Goal: Information Seeking & Learning: Compare options

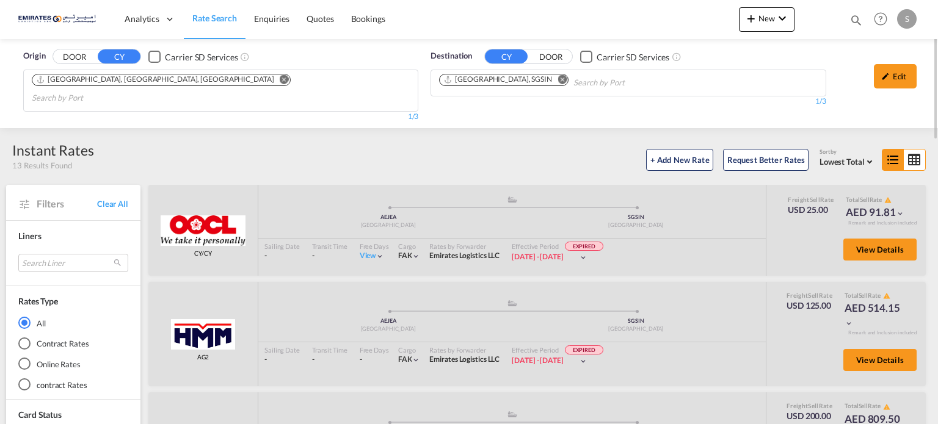
click at [558, 80] on md-icon "Remove" at bounding box center [562, 79] width 9 height 9
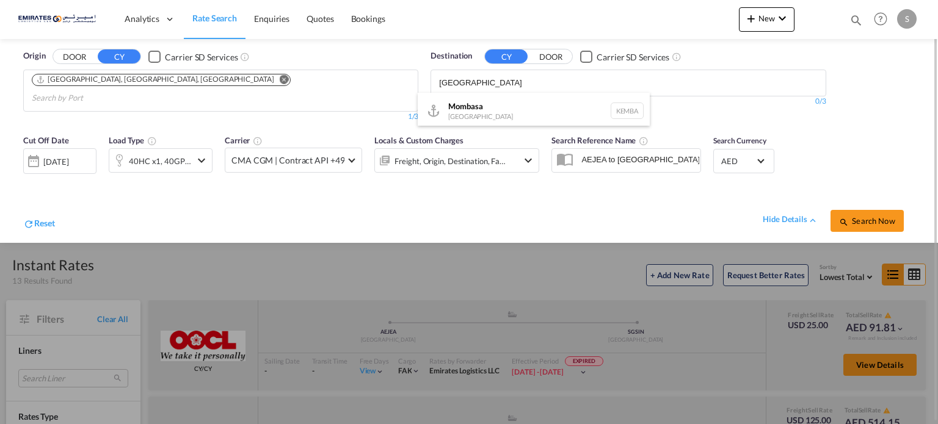
type input "[GEOGRAPHIC_DATA]"
click at [464, 117] on div "Mombasa [GEOGRAPHIC_DATA] [GEOGRAPHIC_DATA]" at bounding box center [534, 111] width 232 height 37
click at [147, 198] on div "hide details Search Now" at bounding box center [485, 215] width 860 height 34
click at [59, 156] on div "[DATE]" at bounding box center [55, 161] width 25 height 11
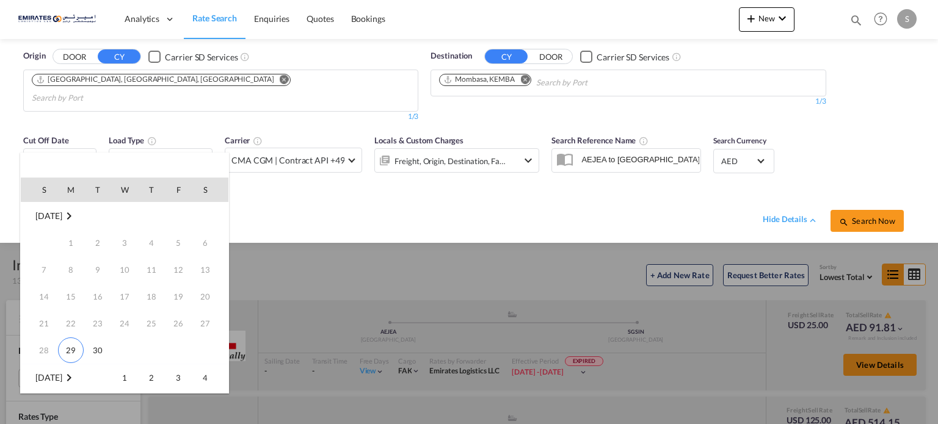
scroll to position [122, 0]
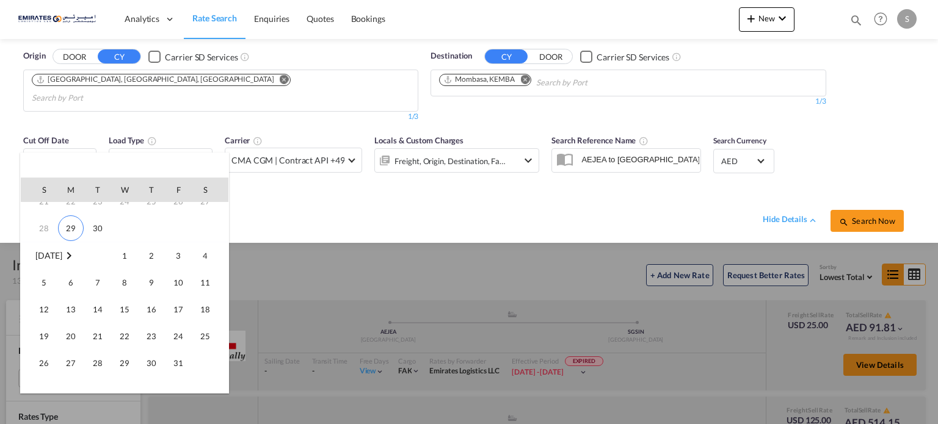
click at [53, 257] on span "[DATE]" at bounding box center [48, 256] width 26 height 10
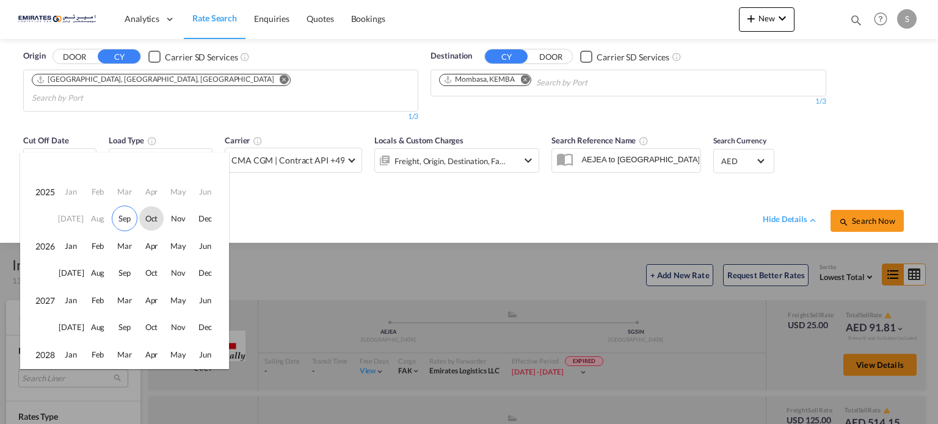
click at [154, 218] on span "Oct" at bounding box center [151, 218] width 24 height 24
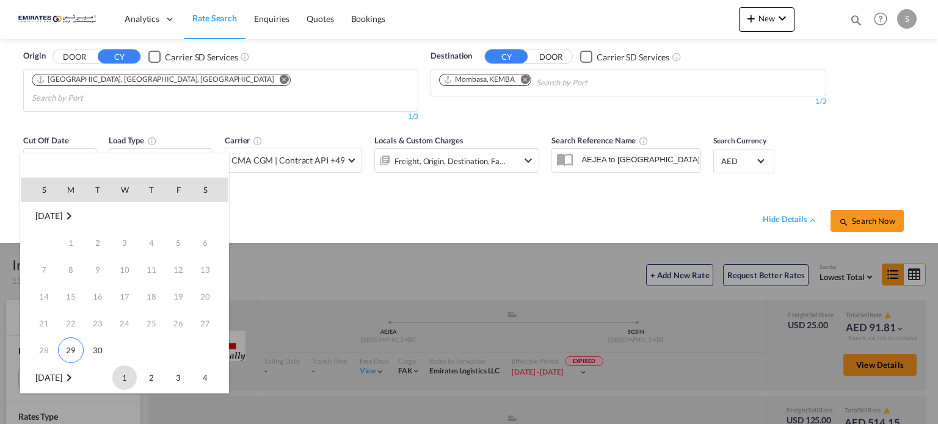
scroll to position [161, 0]
click at [178, 246] on span "10" at bounding box center [178, 243] width 24 height 24
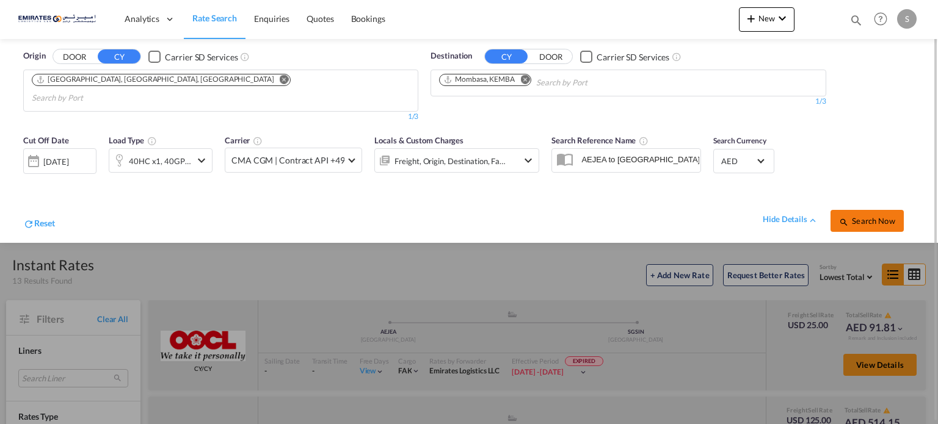
click at [850, 216] on span "Search Now" at bounding box center [867, 221] width 56 height 10
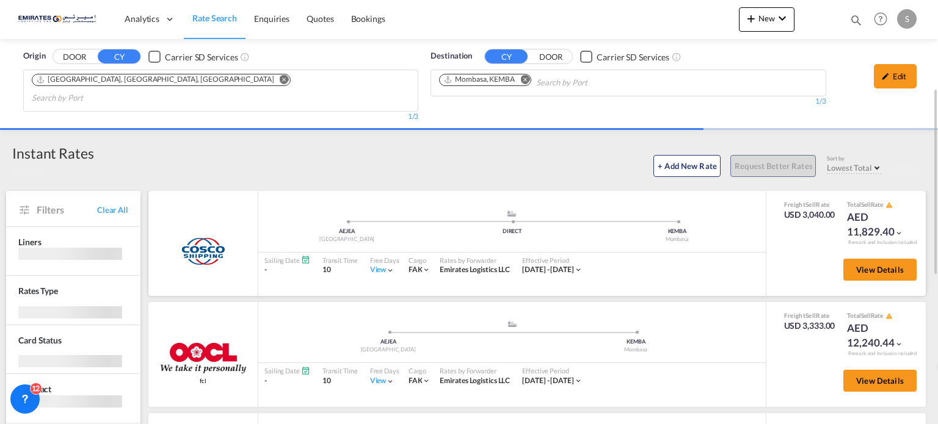
scroll to position [61, 0]
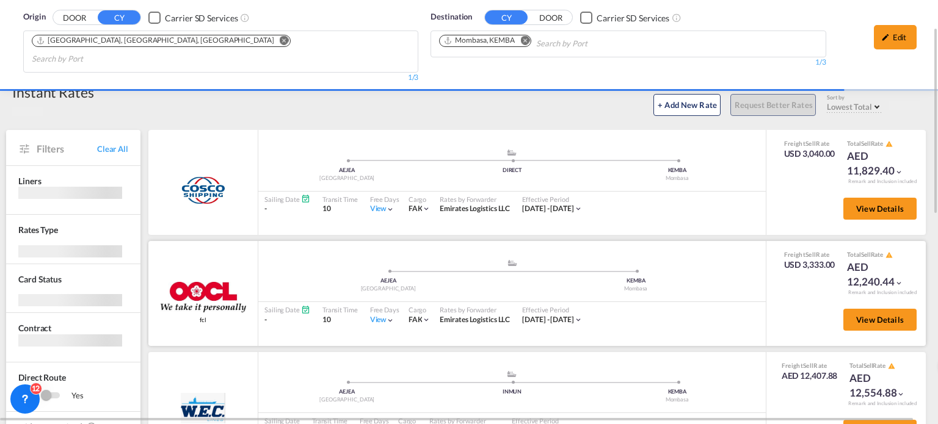
click at [380, 315] on div "View" at bounding box center [382, 320] width 25 height 10
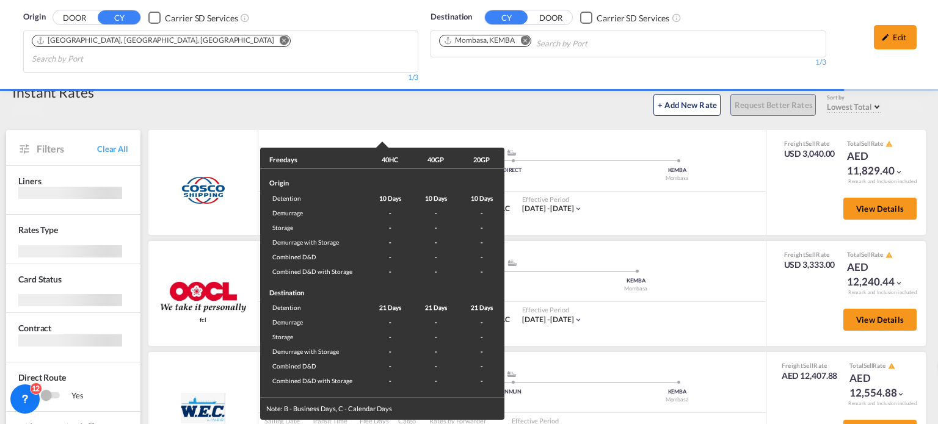
click at [666, 304] on div "Freedays 40HC 40GP 20GP Origin Detention 10 Days 10 Days 10 Days Demurrage - - …" at bounding box center [469, 212] width 938 height 424
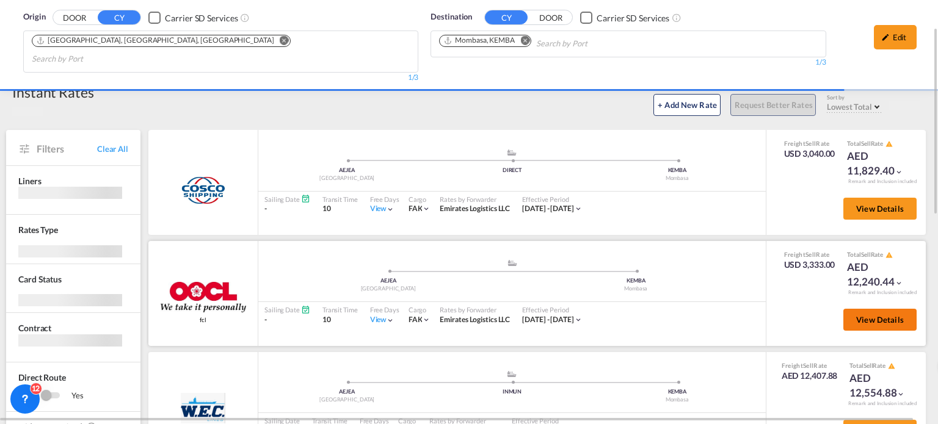
click at [868, 315] on span "View Details" at bounding box center [880, 320] width 48 height 10
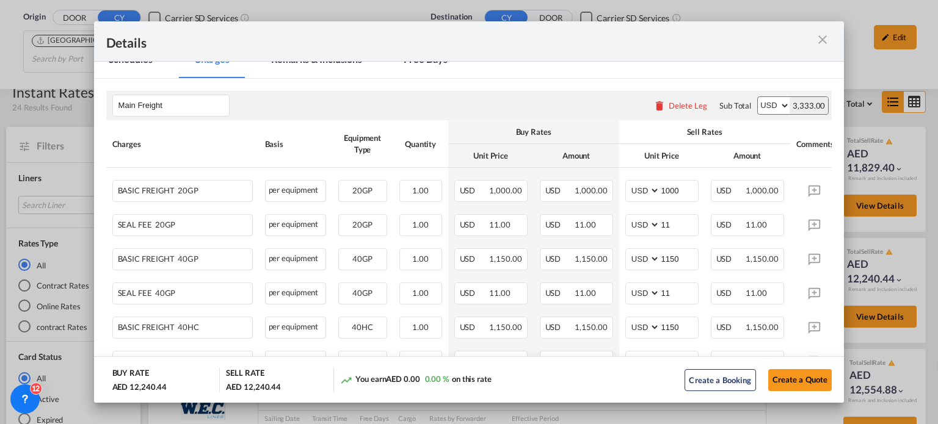
scroll to position [244, 0]
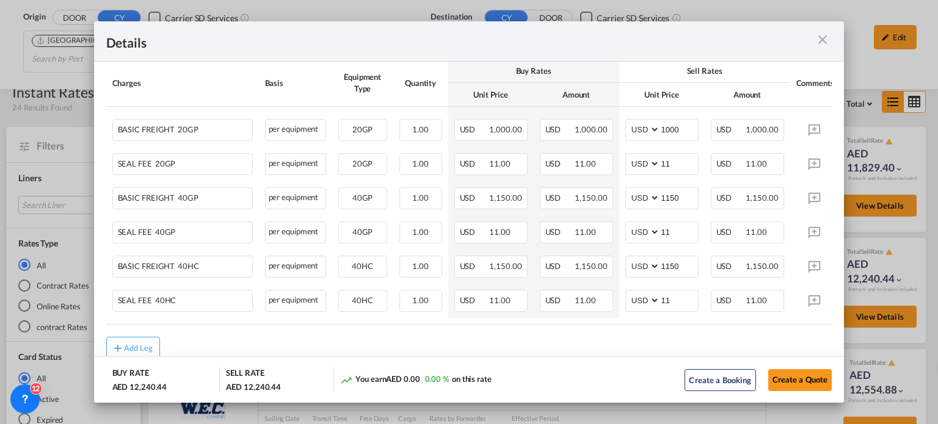
click at [817, 37] on md-icon "icon-close m-3 fg-AAA8AD cursor" at bounding box center [822, 39] width 15 height 15
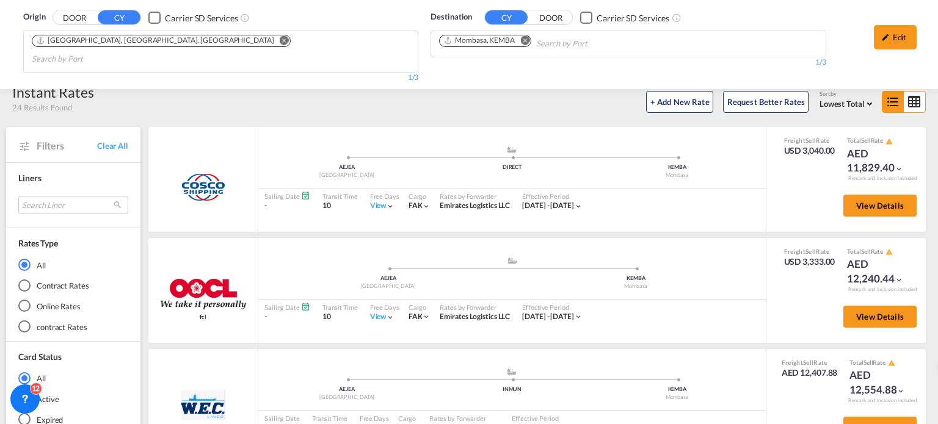
scroll to position [180, 0]
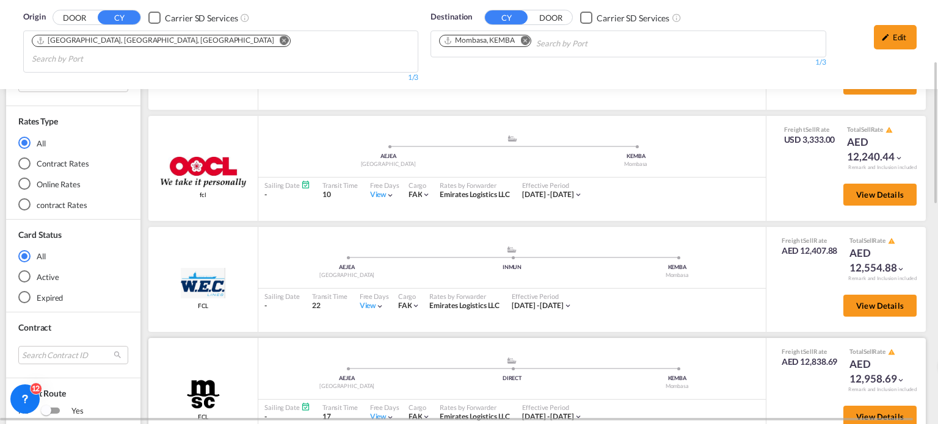
click at [371, 412] on div "View" at bounding box center [382, 417] width 25 height 10
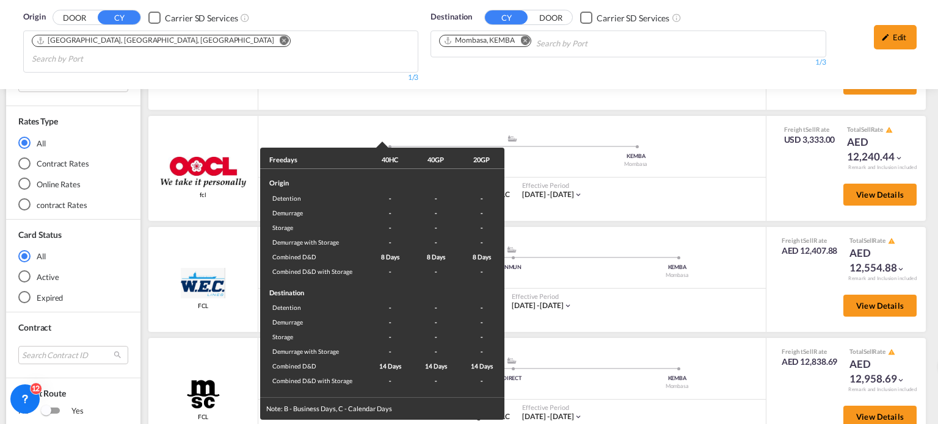
click at [654, 390] on div "Freedays 40HC 40GP 20GP Origin Detention - - - Demurrage - - - Storage - - - De…" at bounding box center [469, 212] width 938 height 424
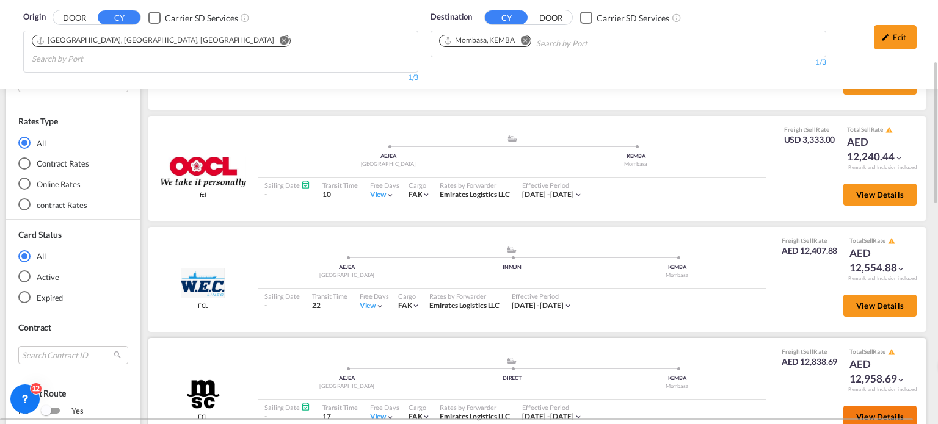
scroll to position [302, 0]
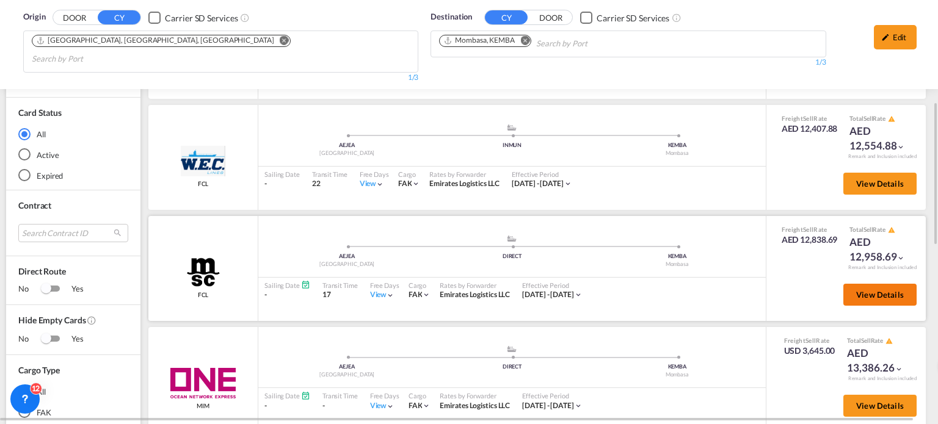
click at [865, 290] on span "View Details" at bounding box center [880, 295] width 48 height 10
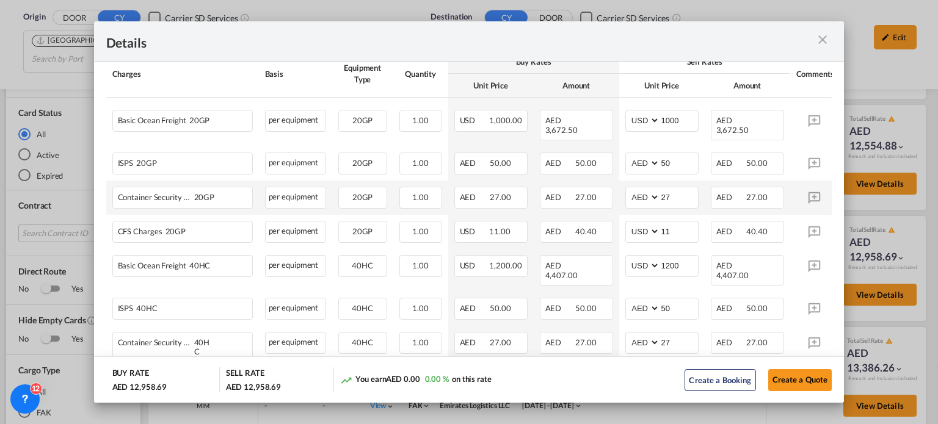
scroll to position [305, 0]
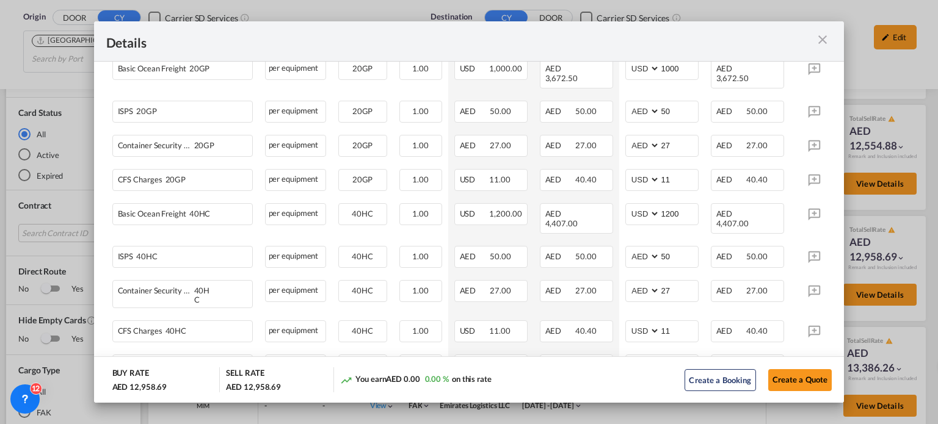
click at [825, 38] on md-icon "icon-close m-3 fg-AAA8AD cursor" at bounding box center [822, 39] width 15 height 15
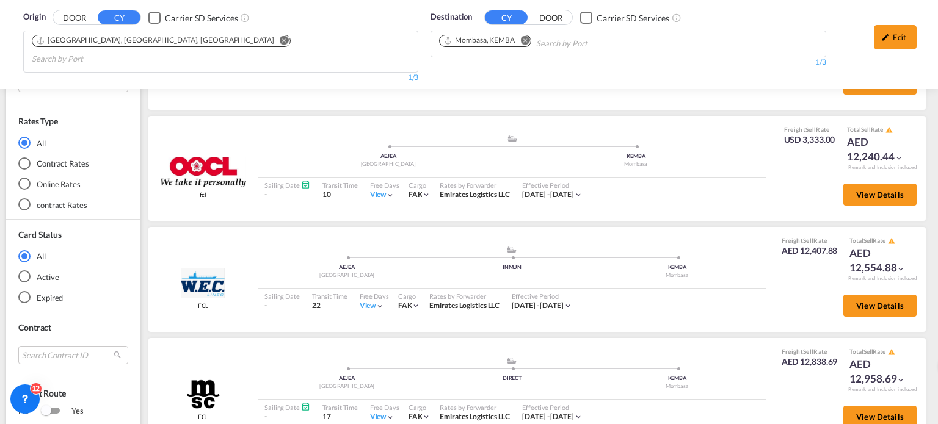
scroll to position [58, 0]
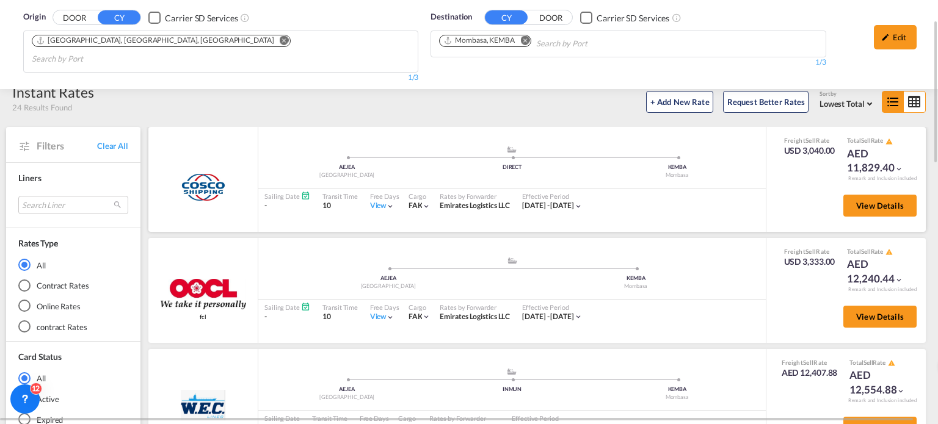
click at [381, 201] on div "View" at bounding box center [382, 206] width 25 height 10
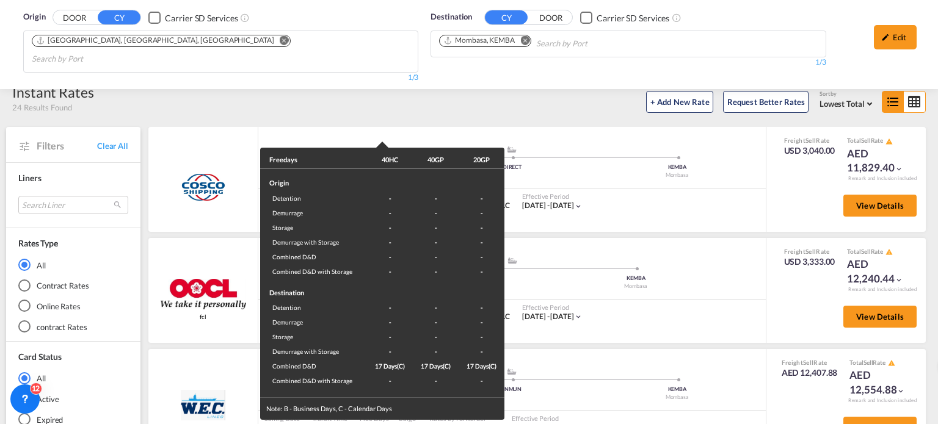
click at [710, 200] on div "Freedays 40HC 40GP 20GP Origin Detention - - - Demurrage - - - Storage - - - De…" at bounding box center [469, 212] width 938 height 424
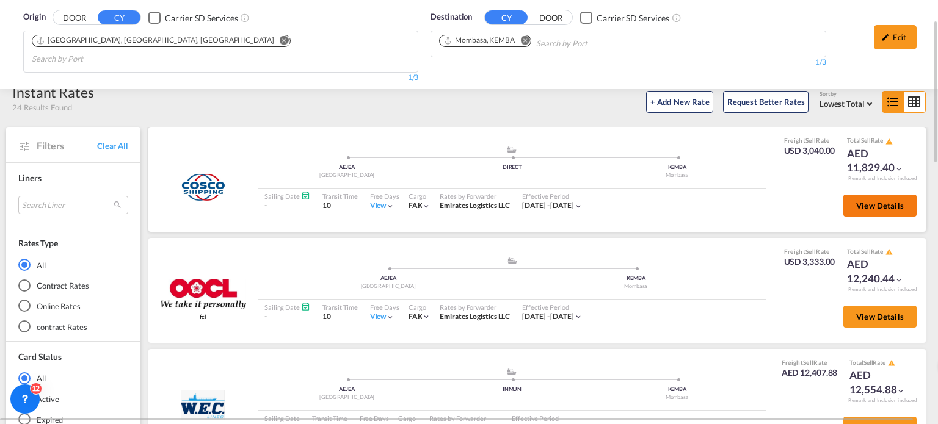
click at [869, 195] on button "View Details" at bounding box center [879, 206] width 73 height 22
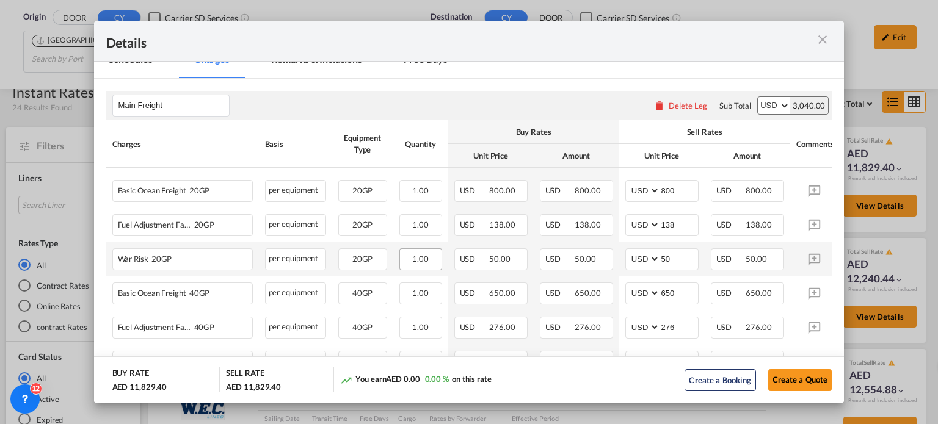
scroll to position [305, 0]
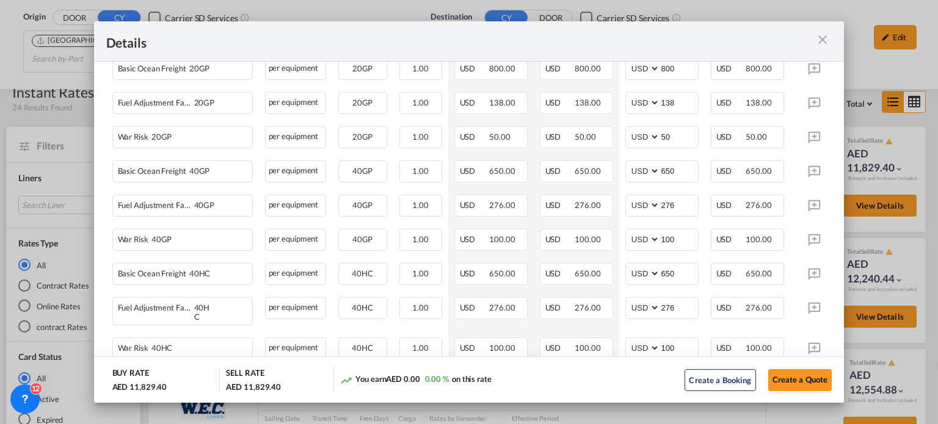
click at [823, 37] on md-icon "icon-close m-3 fg-AAA8AD cursor" at bounding box center [822, 39] width 15 height 15
